Goal: Check status: Check status

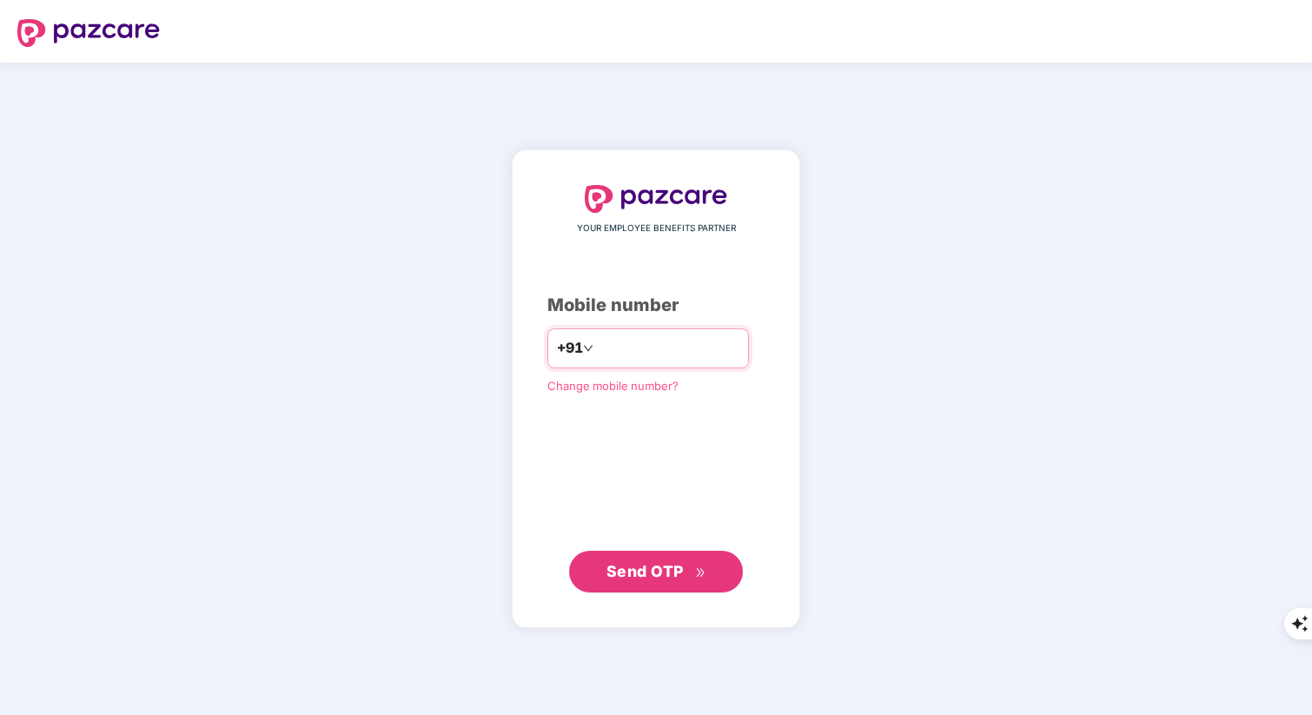
click at [618, 353] on input "number" at bounding box center [668, 349] width 142 height 28
type input "**********"
click at [659, 566] on span "Send OTP" at bounding box center [644, 570] width 77 height 18
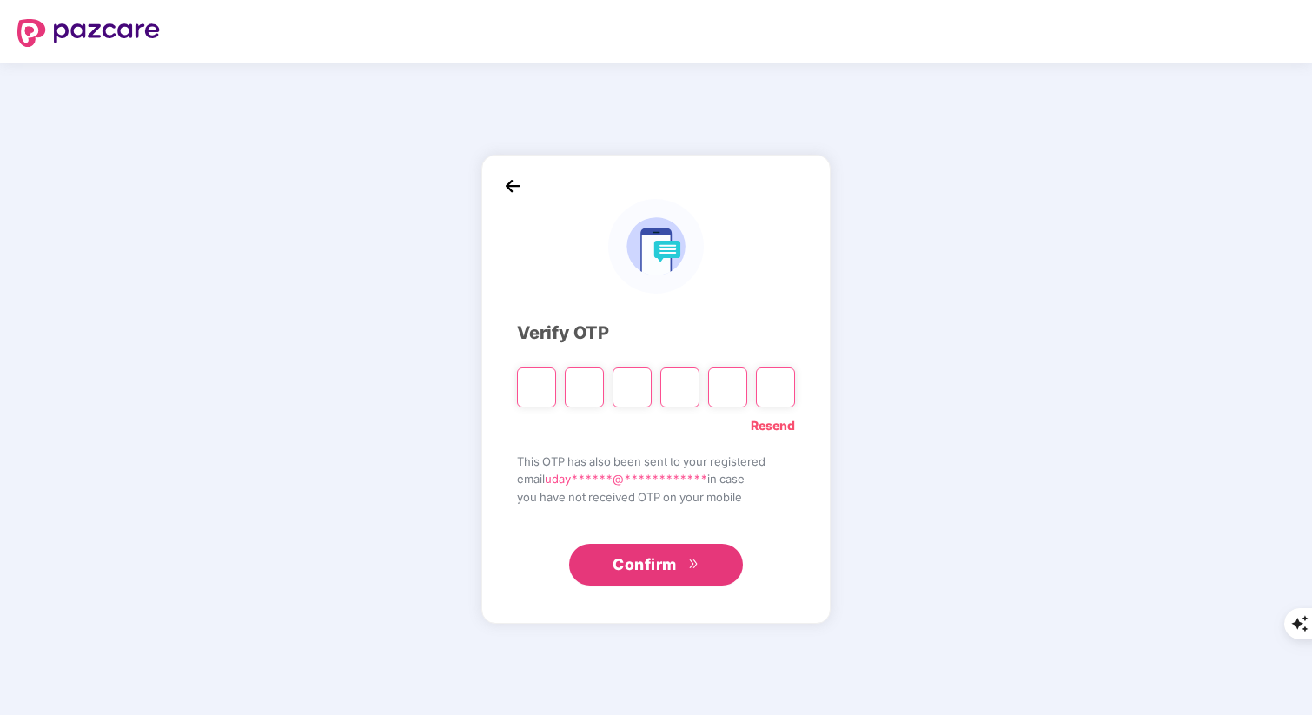
type input "*"
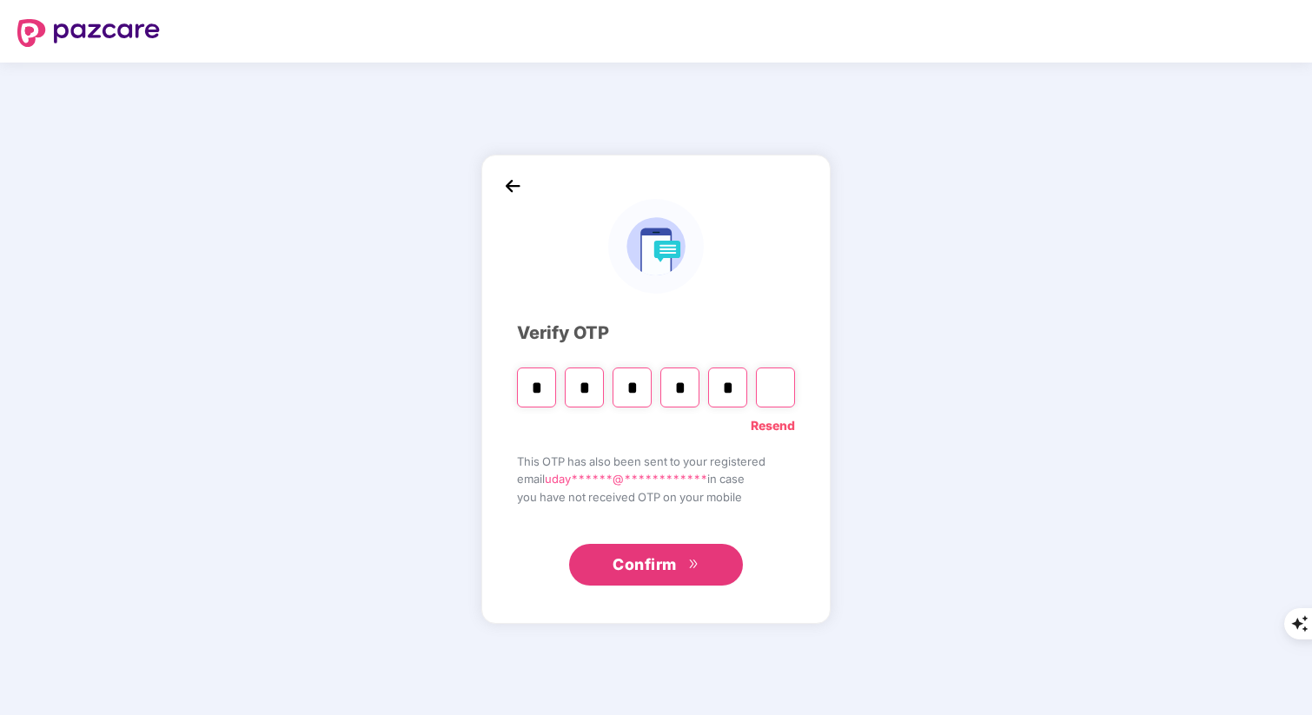
type input "*"
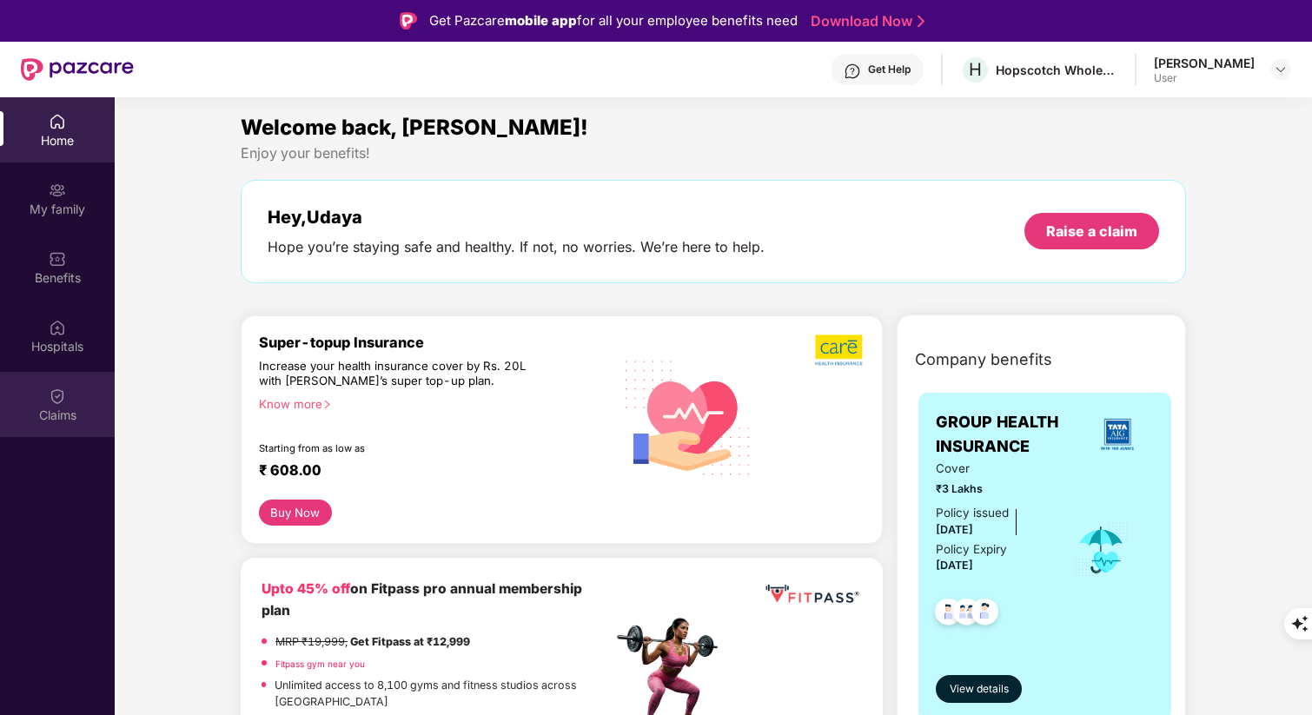
click at [61, 401] on img at bounding box center [57, 396] width 17 height 17
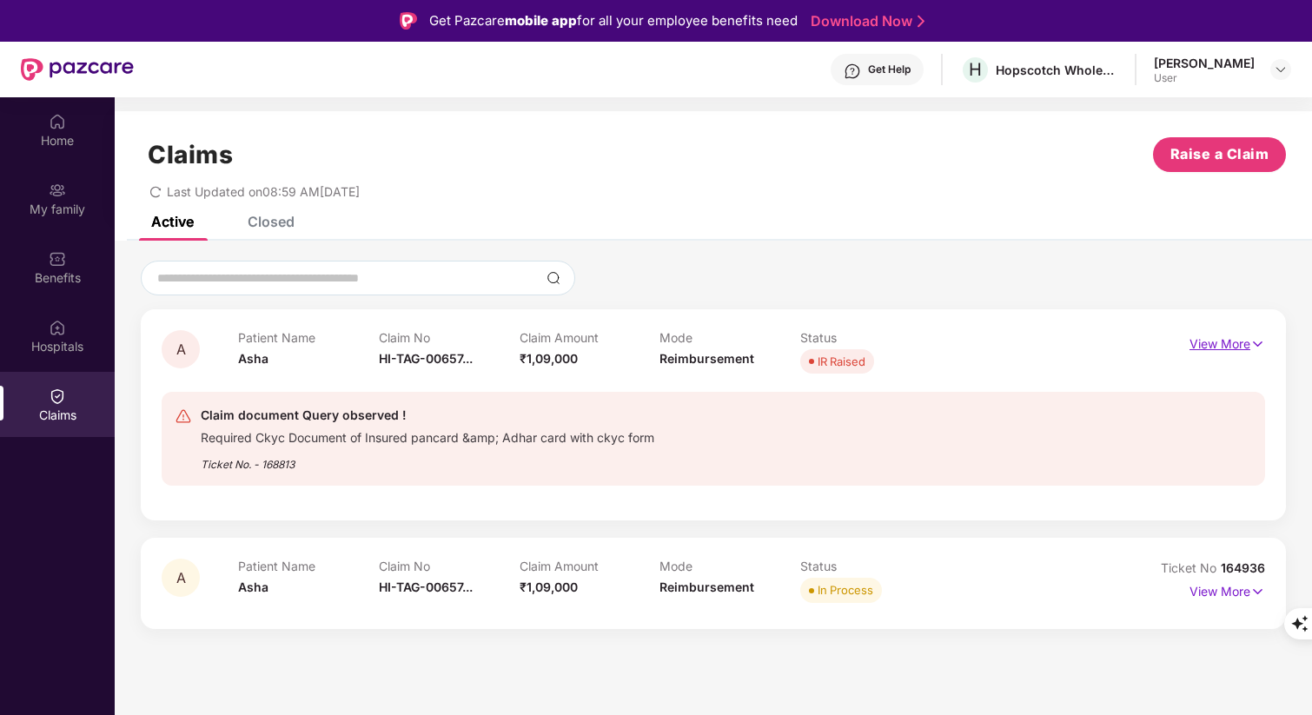
click at [1253, 338] on img at bounding box center [1257, 344] width 15 height 19
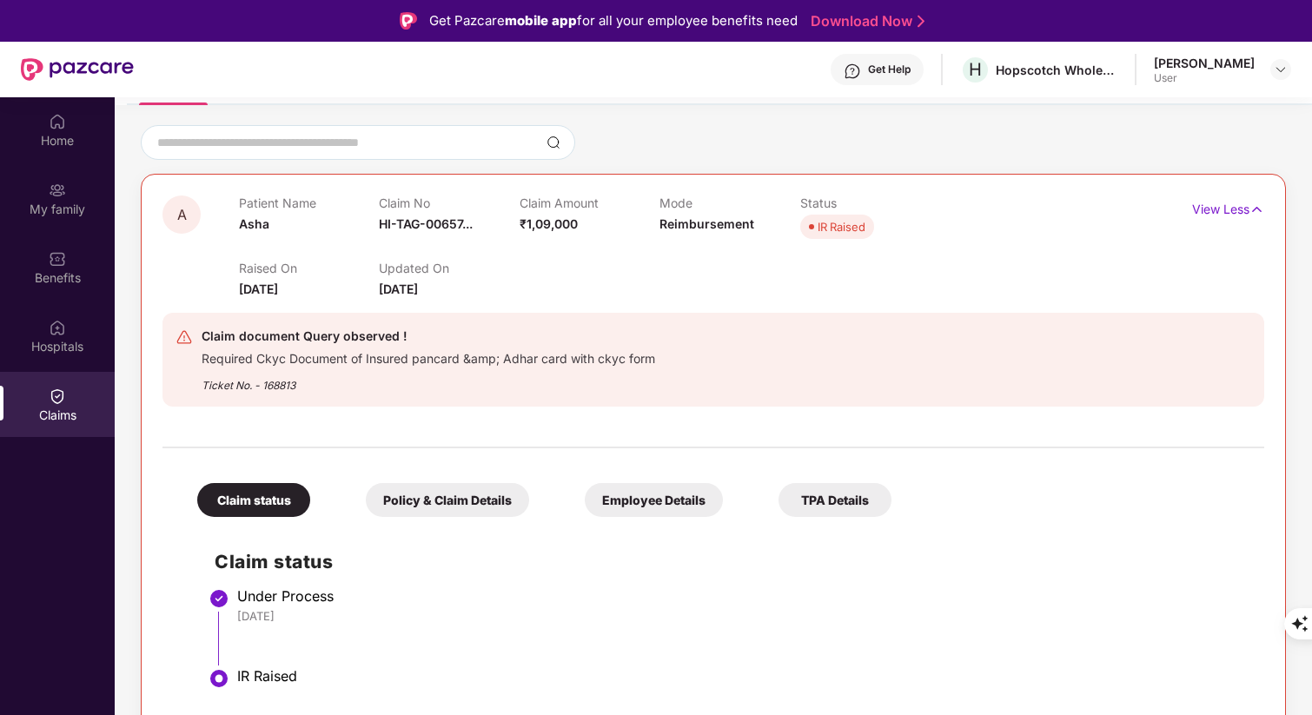
scroll to position [104, 0]
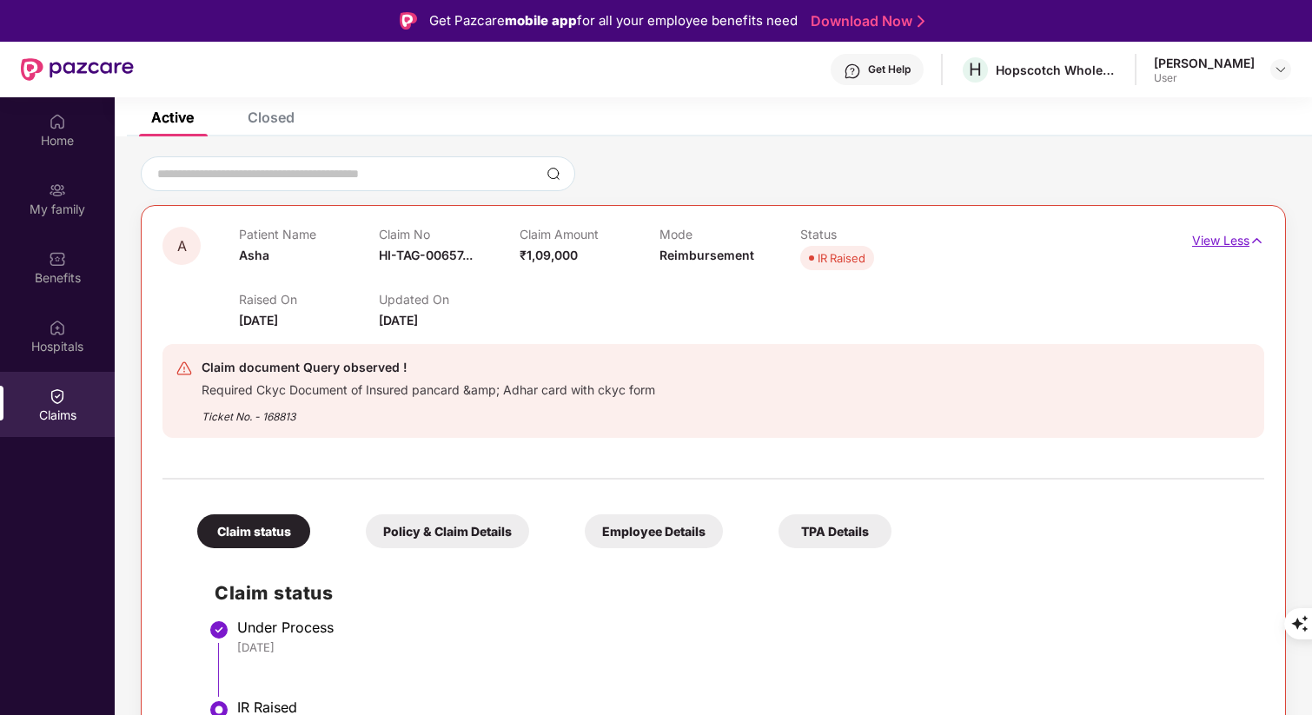
click at [1218, 243] on p "View Less" at bounding box center [1228, 238] width 72 height 23
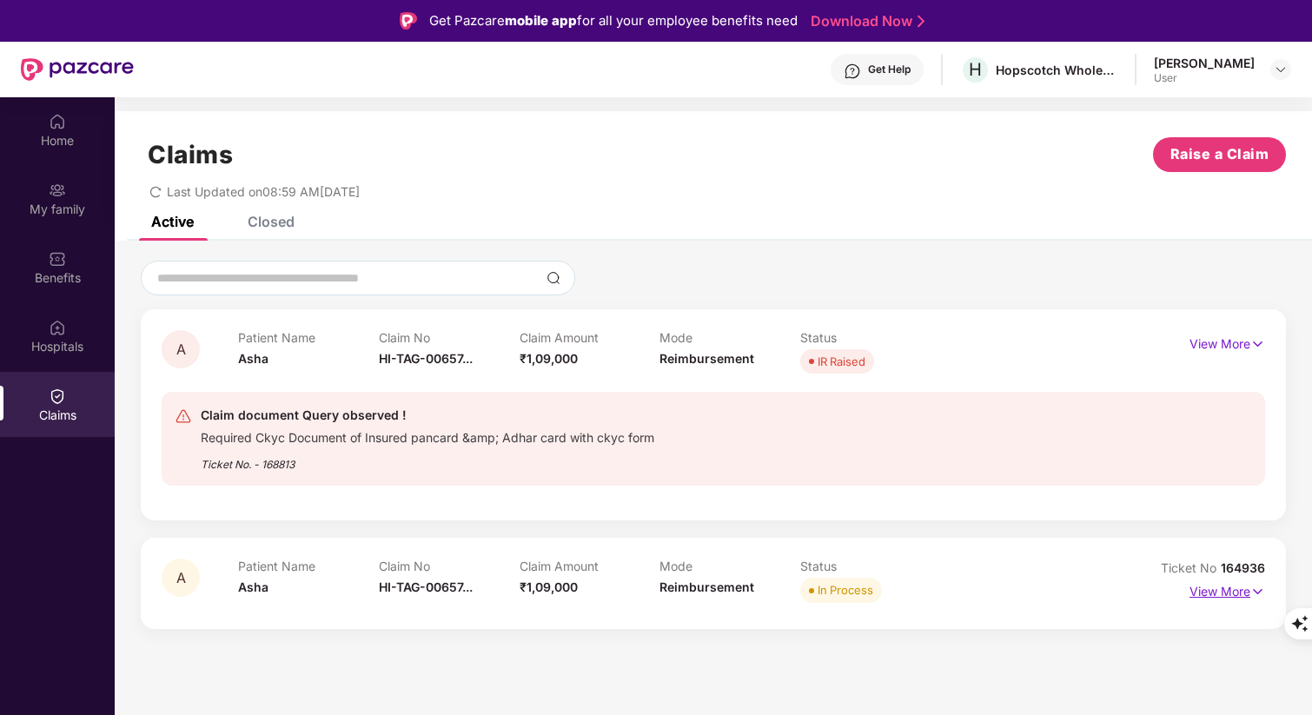
click at [1249, 595] on p "View More" at bounding box center [1227, 589] width 76 height 23
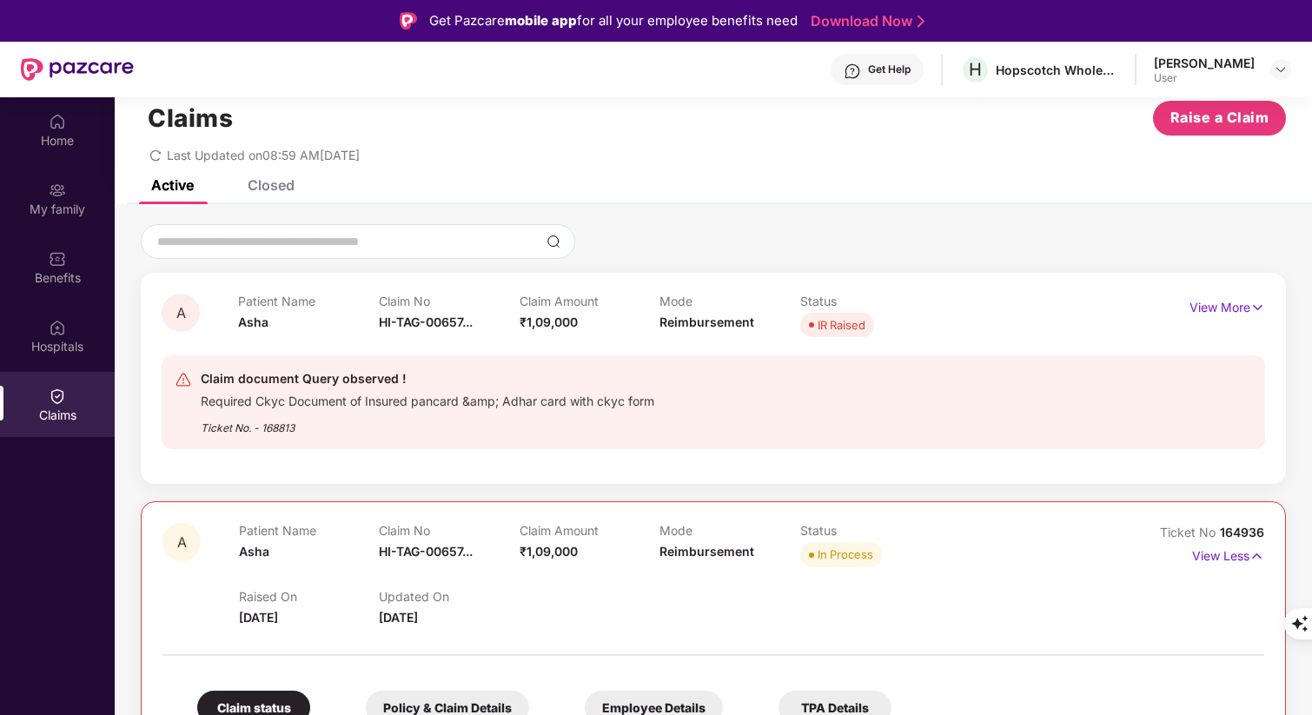
scroll to position [26, 0]
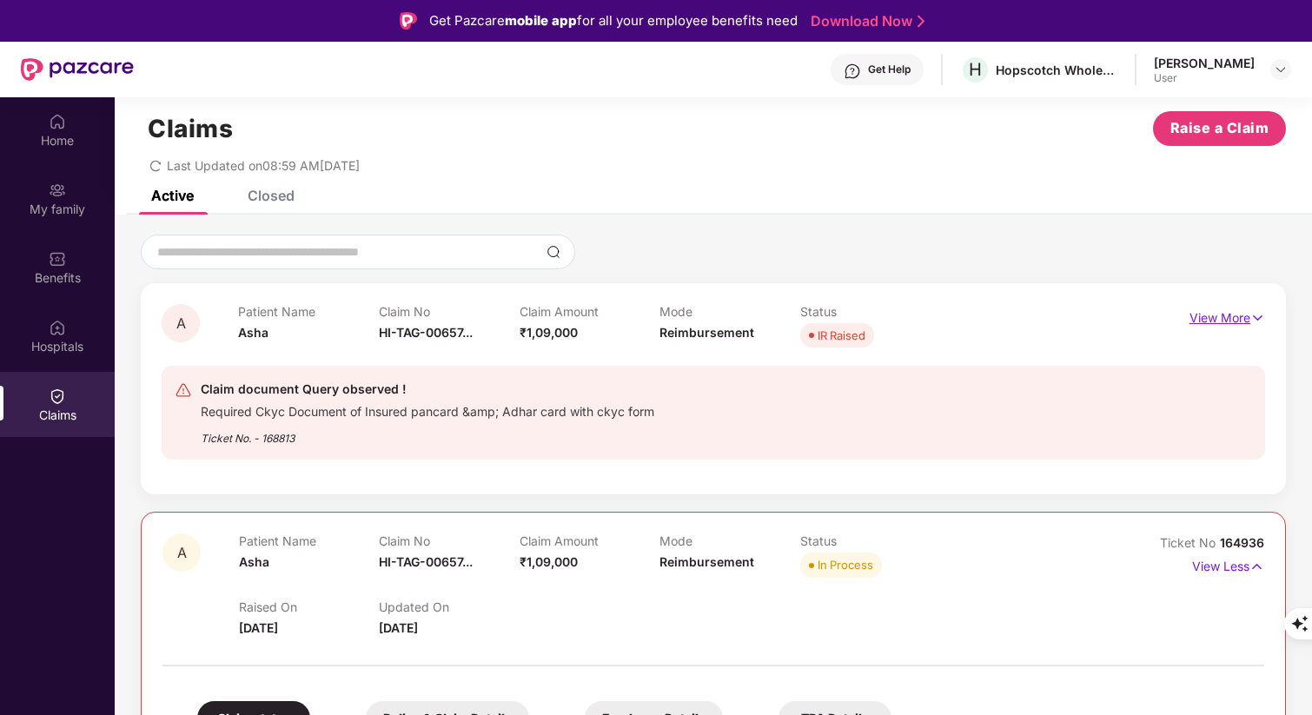
click at [1252, 314] on img at bounding box center [1257, 317] width 15 height 19
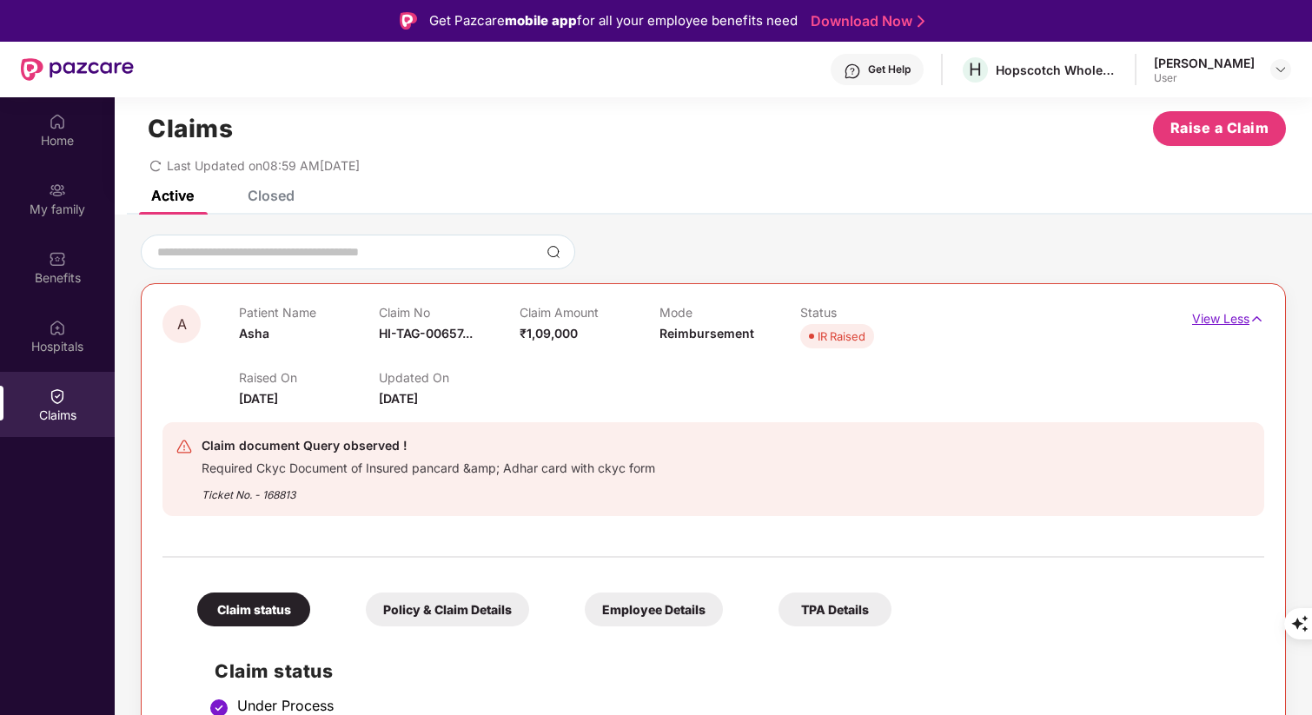
click at [1252, 314] on img at bounding box center [1256, 318] width 15 height 19
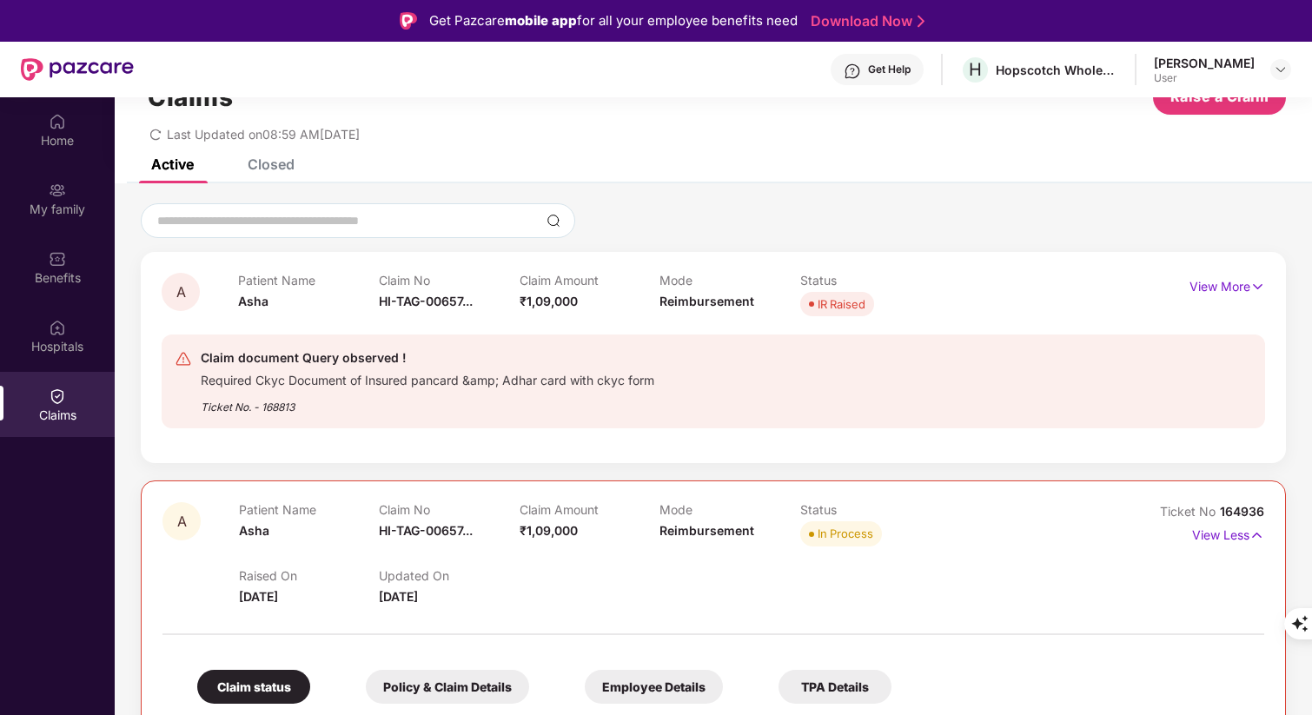
scroll to position [0, 0]
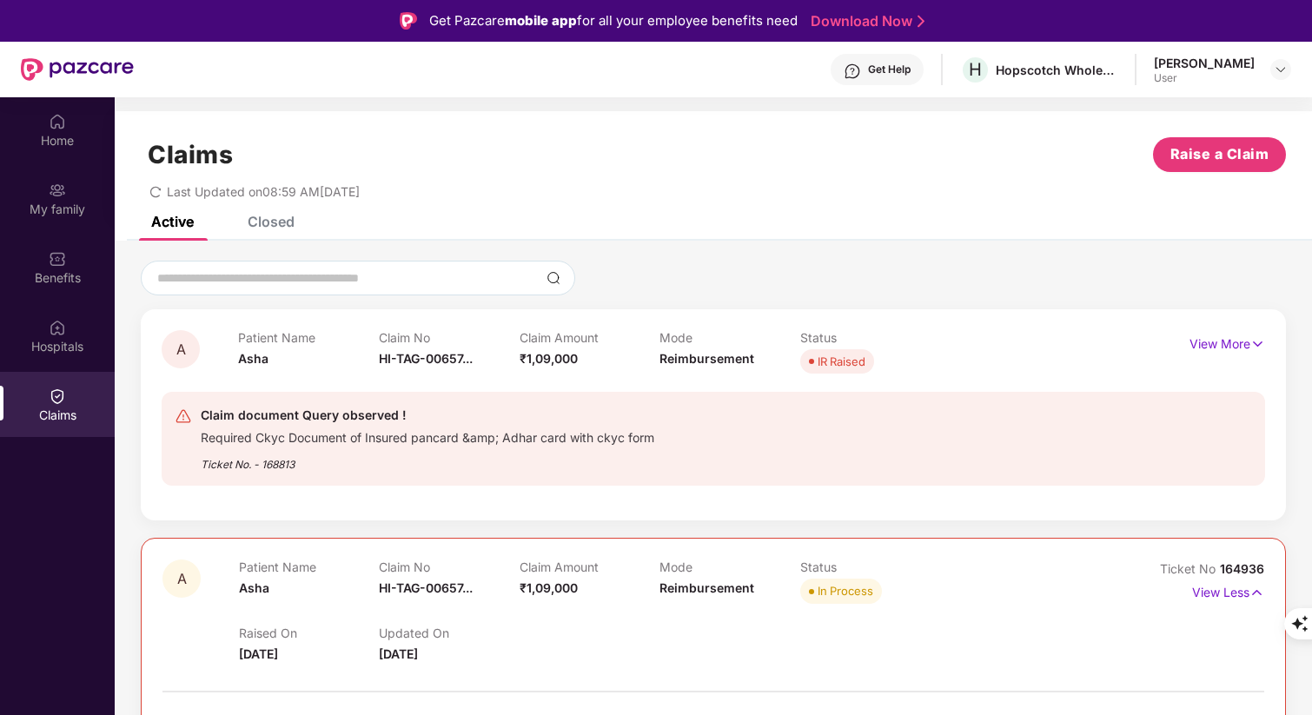
click at [315, 469] on div "Ticket No. - 168813" at bounding box center [428, 459] width 454 height 27
click at [350, 466] on div "Ticket No. - 168813" at bounding box center [428, 459] width 454 height 27
click at [385, 468] on div "Ticket No. - 168813" at bounding box center [428, 459] width 454 height 27
click at [54, 208] on div "My family" at bounding box center [57, 209] width 115 height 17
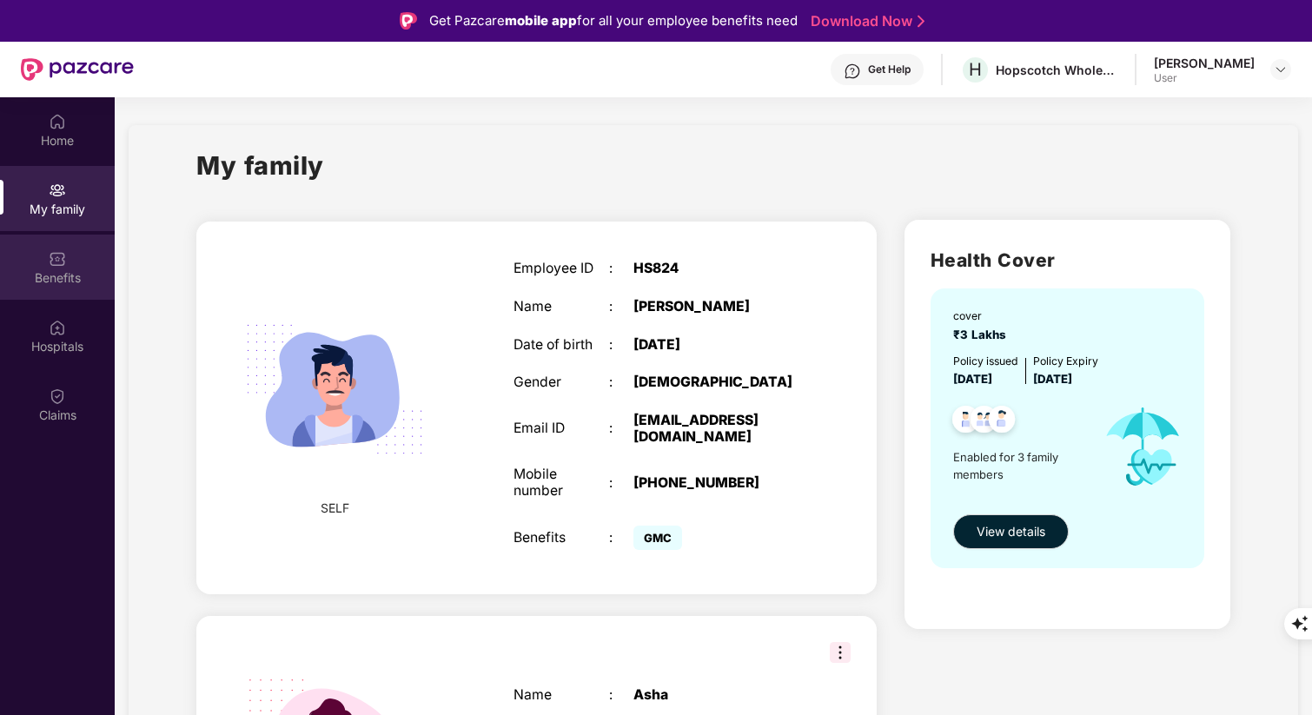
click at [68, 267] on div "Benefits" at bounding box center [57, 267] width 115 height 65
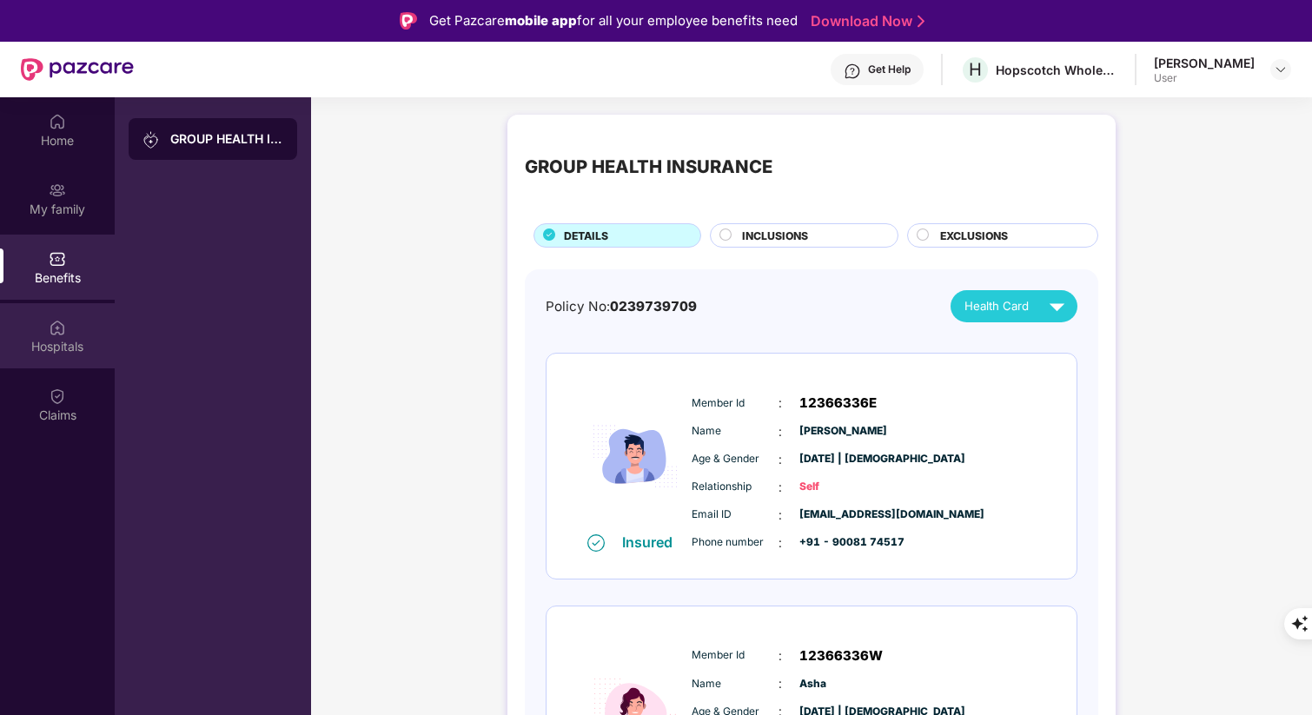
click at [58, 328] on img at bounding box center [57, 327] width 17 height 17
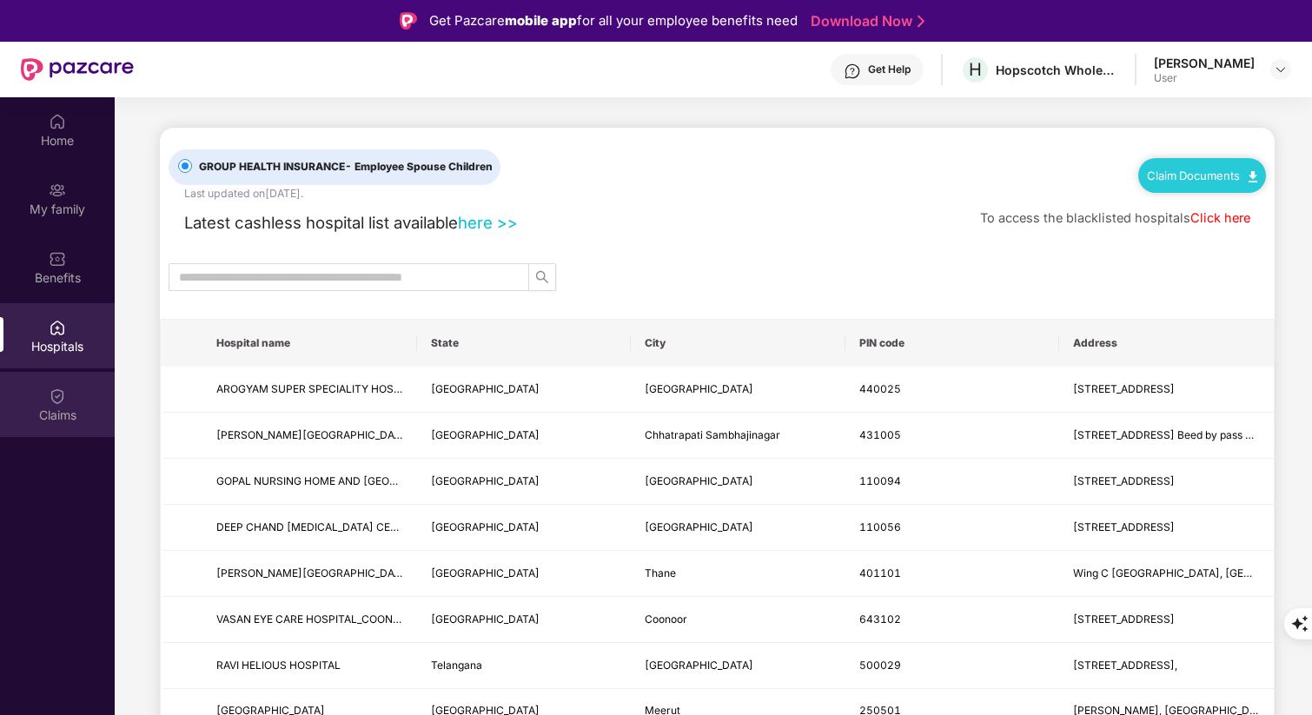
click at [57, 407] on div "Claims" at bounding box center [57, 415] width 115 height 17
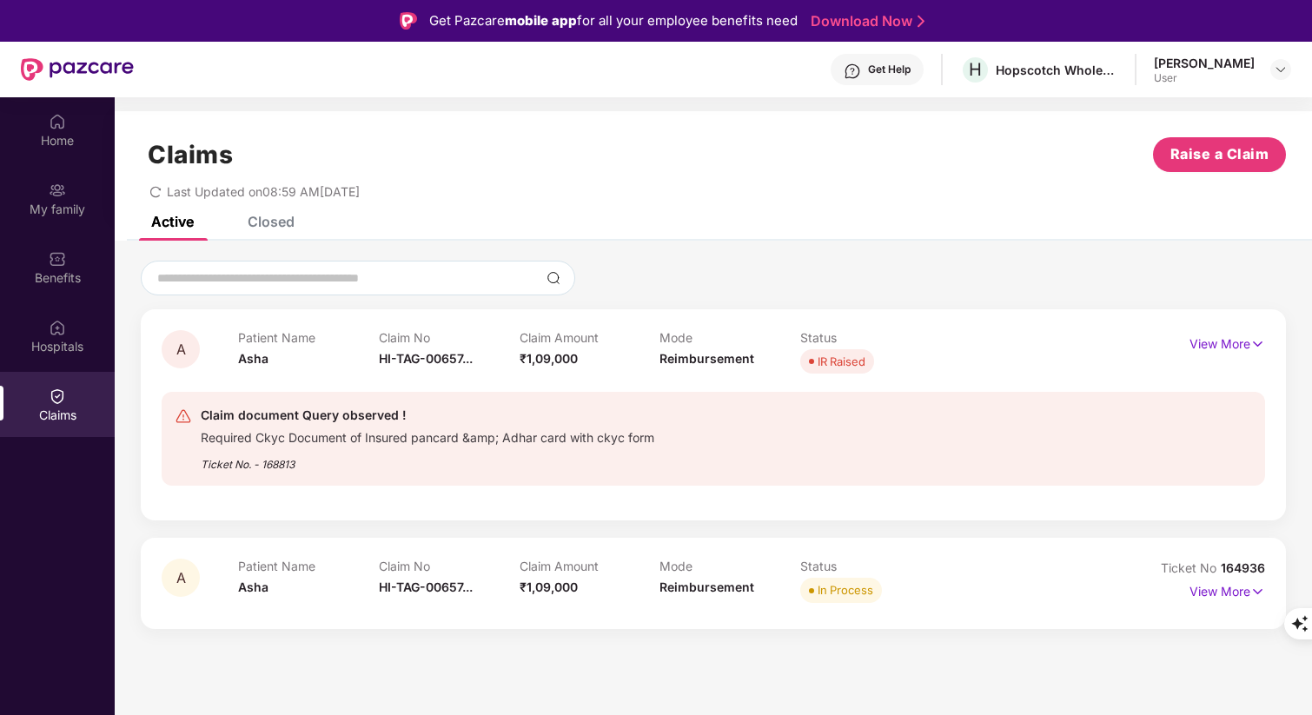
click at [707, 368] on div "Mode Reimbursement" at bounding box center [729, 354] width 141 height 48
click at [686, 359] on span "Reimbursement" at bounding box center [706, 358] width 95 height 15
click at [695, 381] on div "Claim document Query observed ! Required Ckyc Document of Insured pancard &amp;…" at bounding box center [713, 439] width 1103 height 122
click at [343, 454] on div "Ticket No. - 168813" at bounding box center [428, 459] width 454 height 27
